Goal: Task Accomplishment & Management: Complete application form

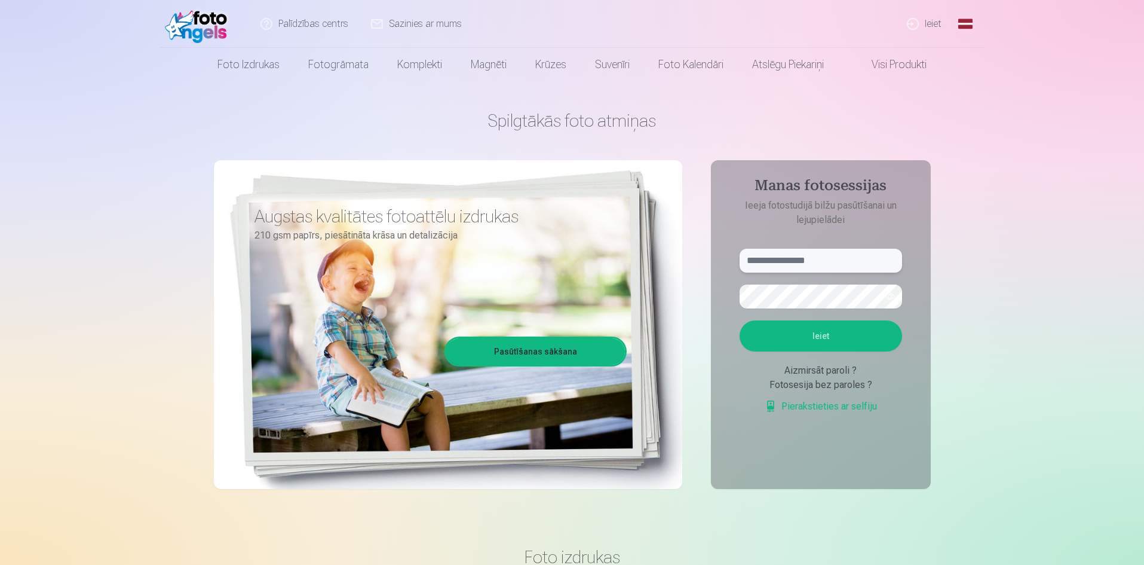
click at [798, 259] on input "text" at bounding box center [821, 261] width 163 height 24
type input "**********"
click at [821, 335] on button "Ieiet" at bounding box center [821, 335] width 163 height 31
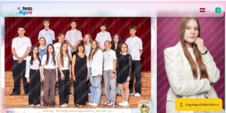
scroll to position [8, 0]
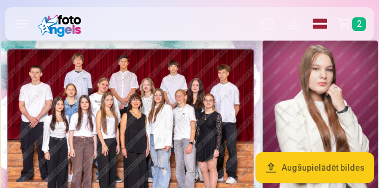
click at [157, 100] on img at bounding box center [130, 127] width 259 height 173
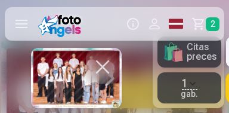
click at [103, 63] on button "button" at bounding box center [102, 66] width 33 height 33
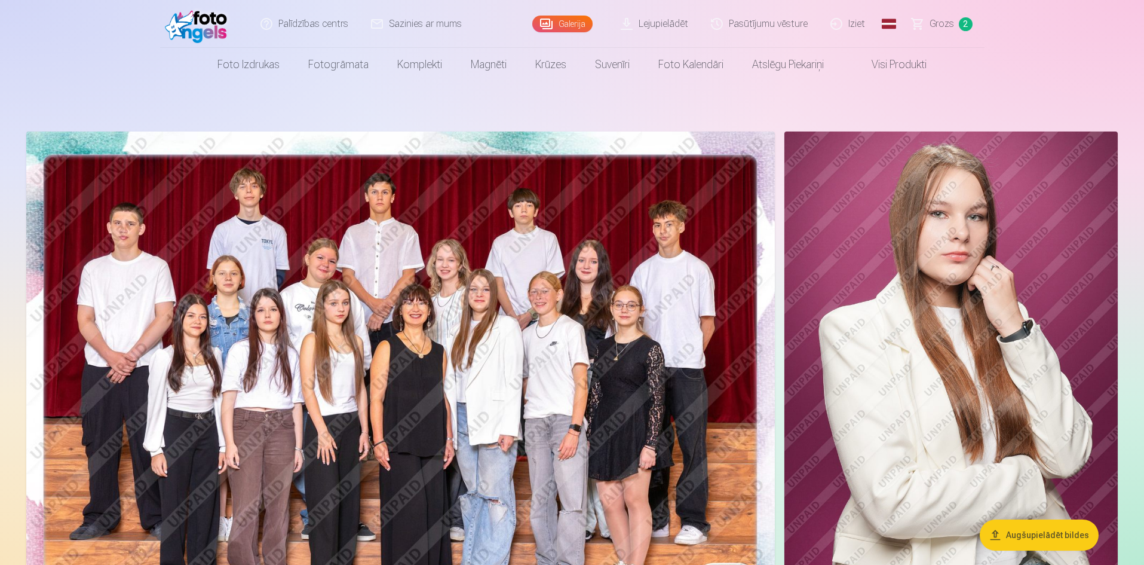
drag, startPoint x: 1101, startPoint y: 44, endPoint x: 1092, endPoint y: 50, distance: 10.6
click at [1097, 45] on header "Palīdzības centrs Sazinies ar mums Galerija Lejupielādēt Pasūtījumu vēsture Izi…" at bounding box center [572, 40] width 1144 height 81
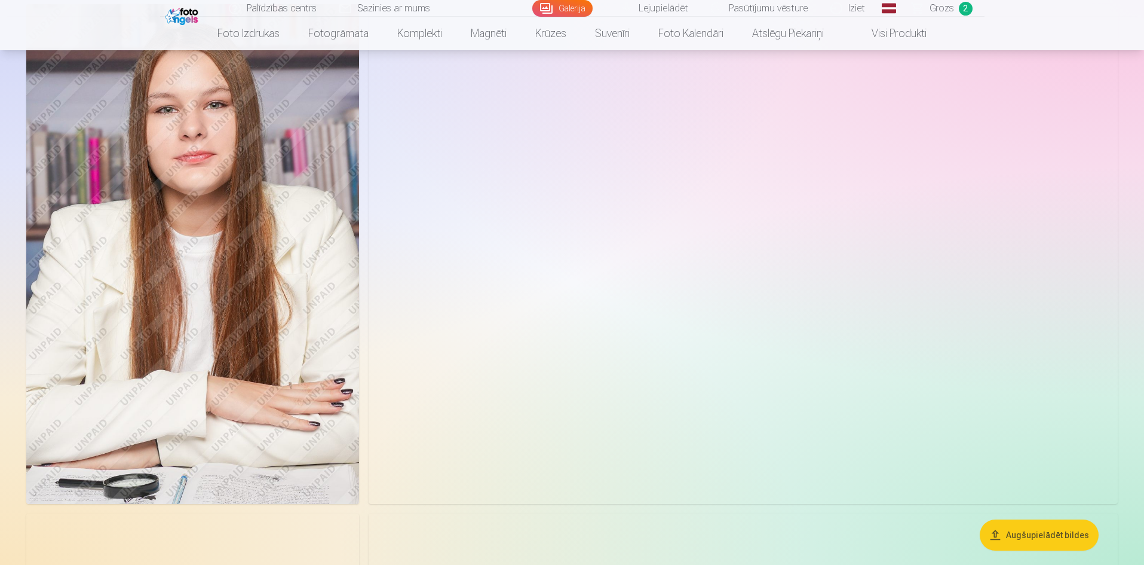
scroll to position [3048, 0]
